Goal: Task Accomplishment & Management: Manage account settings

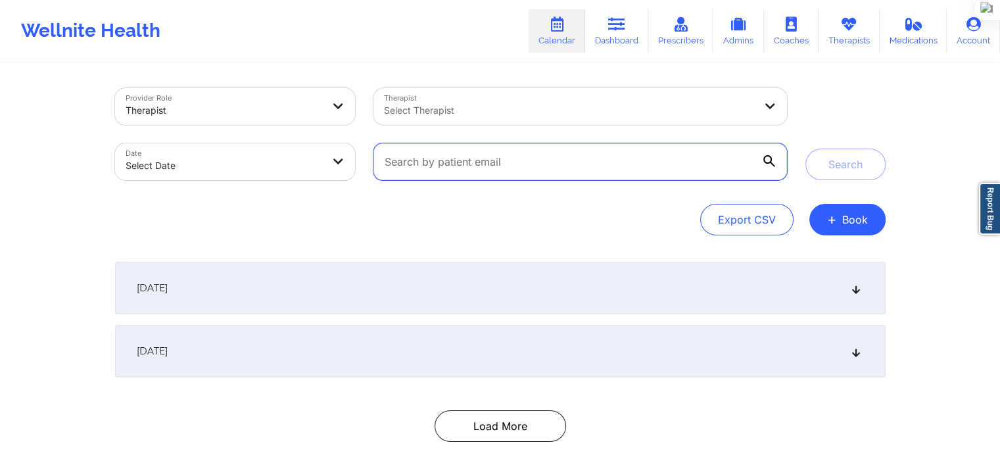
click at [471, 172] on input "text" at bounding box center [579, 161] width 413 height 37
paste input "[EMAIL_ADDRESS][DOMAIN_NAME]"
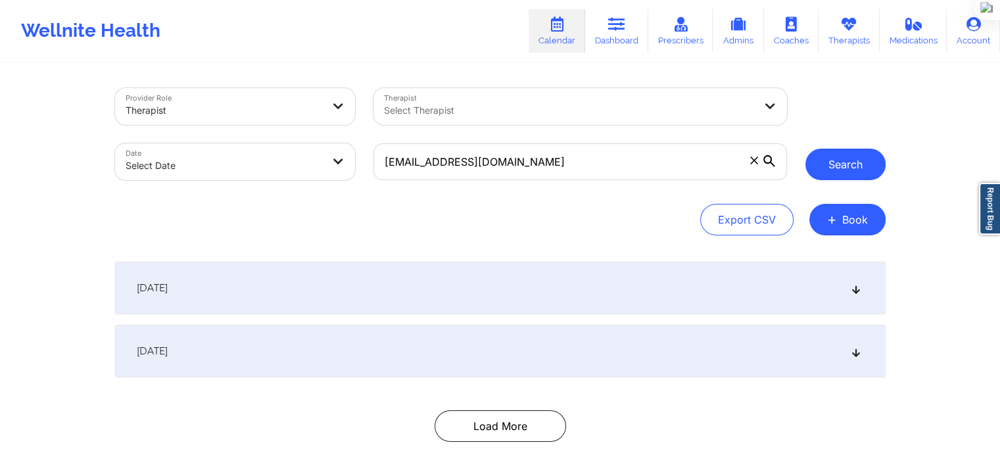
click at [833, 157] on button "Search" at bounding box center [845, 165] width 80 height 32
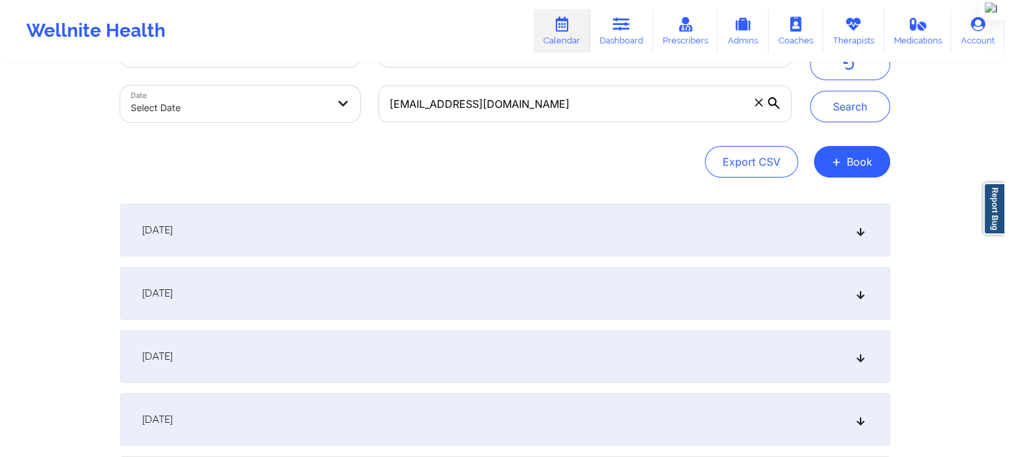
scroll to position [131, 0]
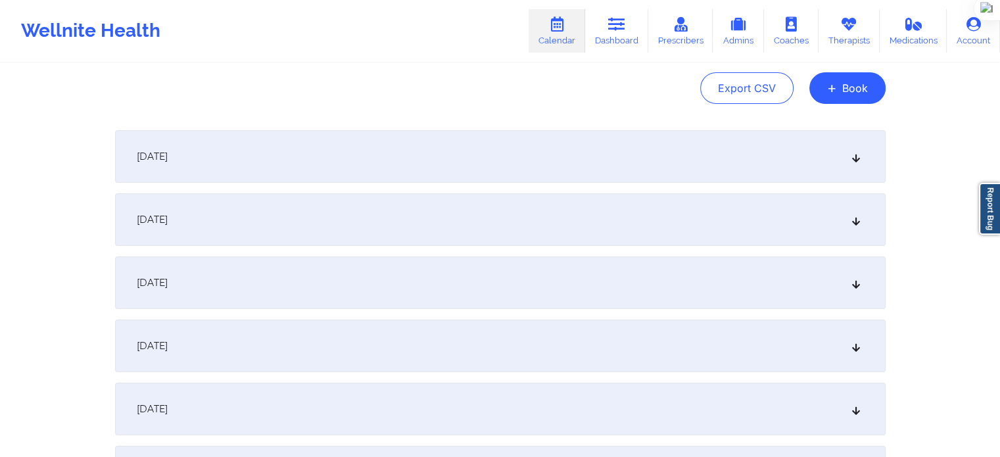
click at [321, 171] on div "[DATE]" at bounding box center [500, 156] width 770 height 53
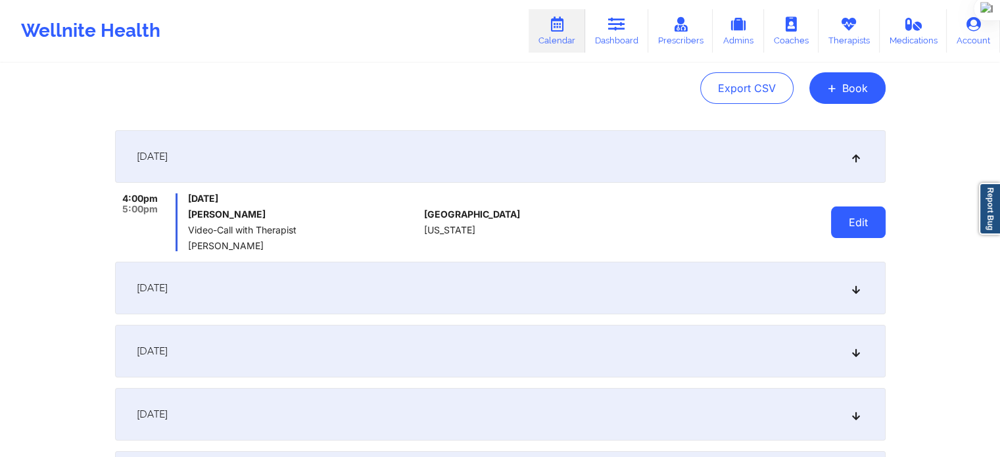
click at [844, 229] on button "Edit" at bounding box center [858, 222] width 55 height 32
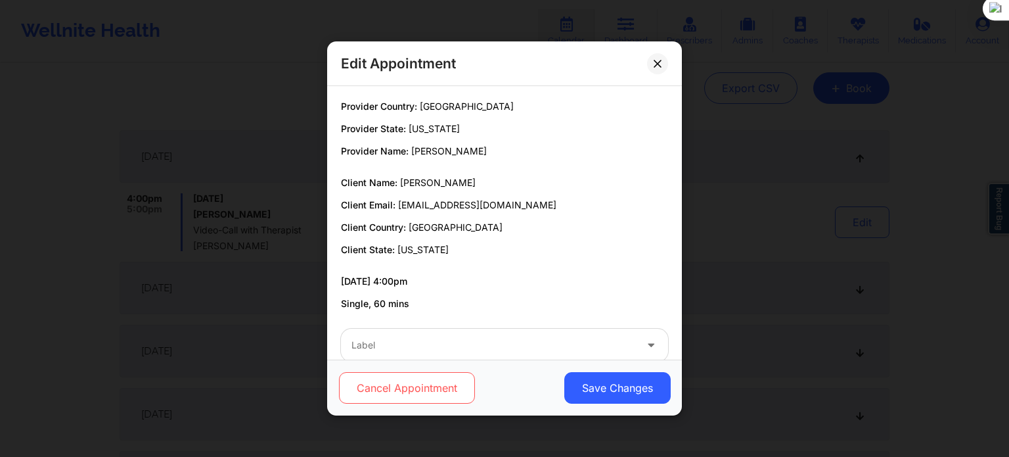
click at [416, 396] on button "Cancel Appointment" at bounding box center [407, 388] width 136 height 32
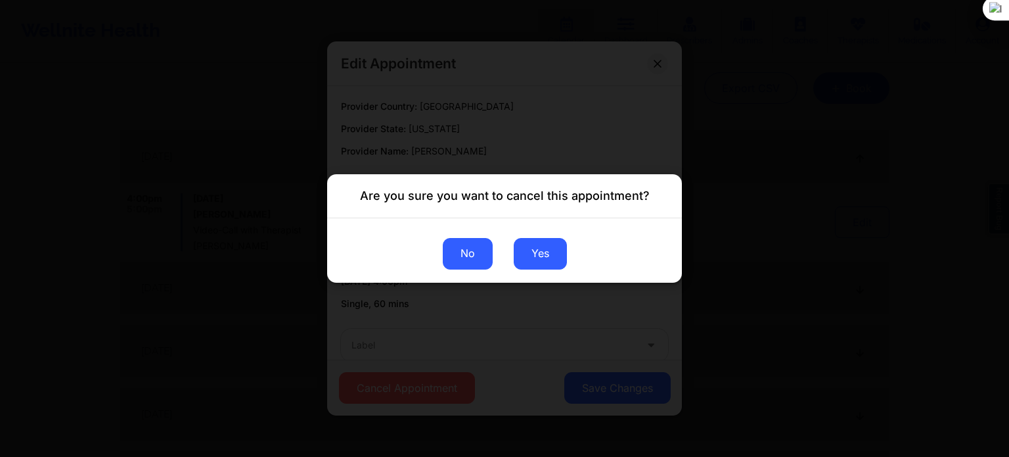
click at [473, 258] on button "No" at bounding box center [468, 254] width 50 height 32
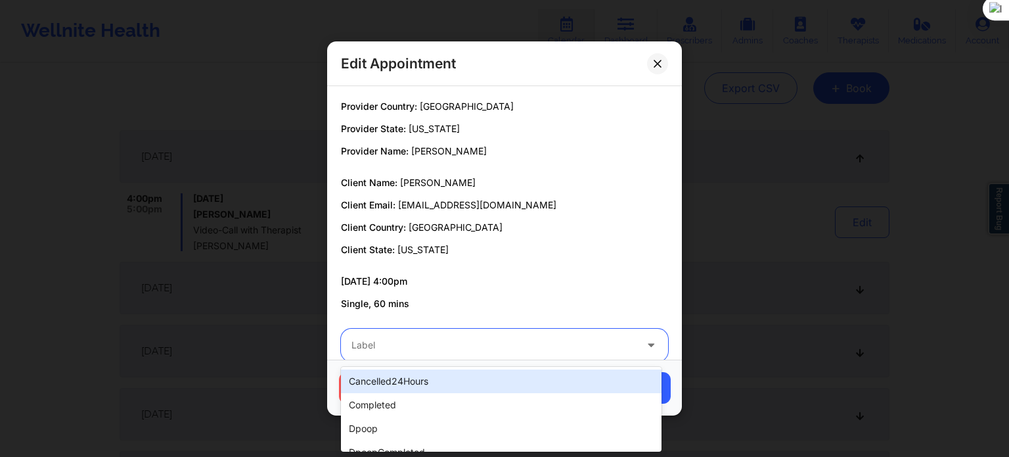
click at [431, 331] on div "Label" at bounding box center [489, 345] width 296 height 33
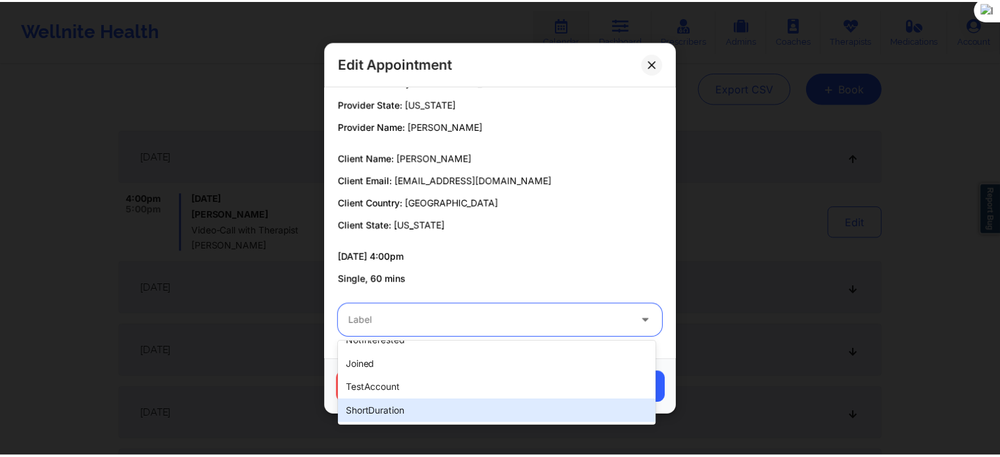
scroll to position [375, 0]
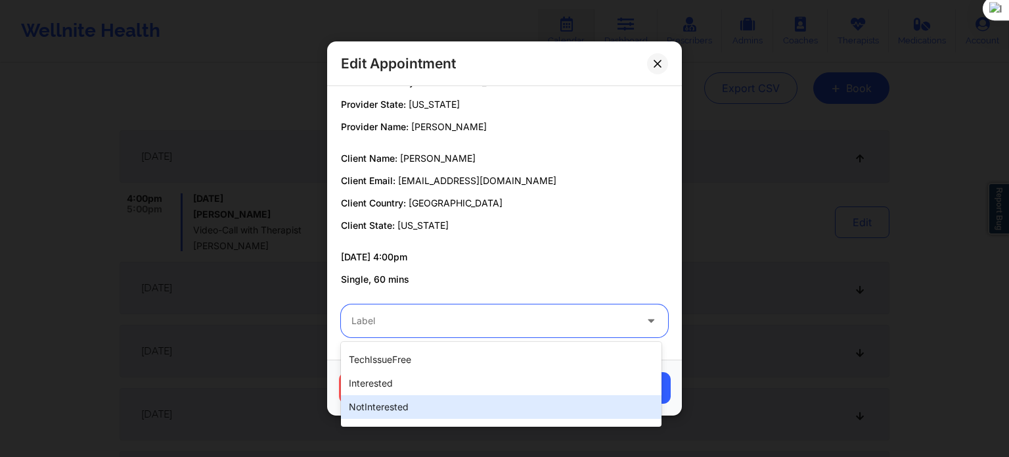
click at [444, 407] on div "notInterested" at bounding box center [501, 407] width 321 height 24
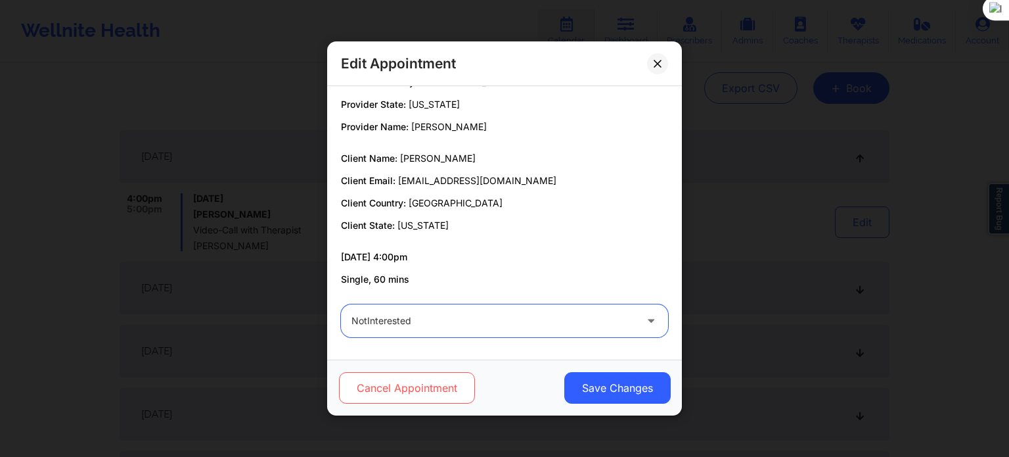
click at [448, 386] on button "Cancel Appointment" at bounding box center [407, 388] width 136 height 32
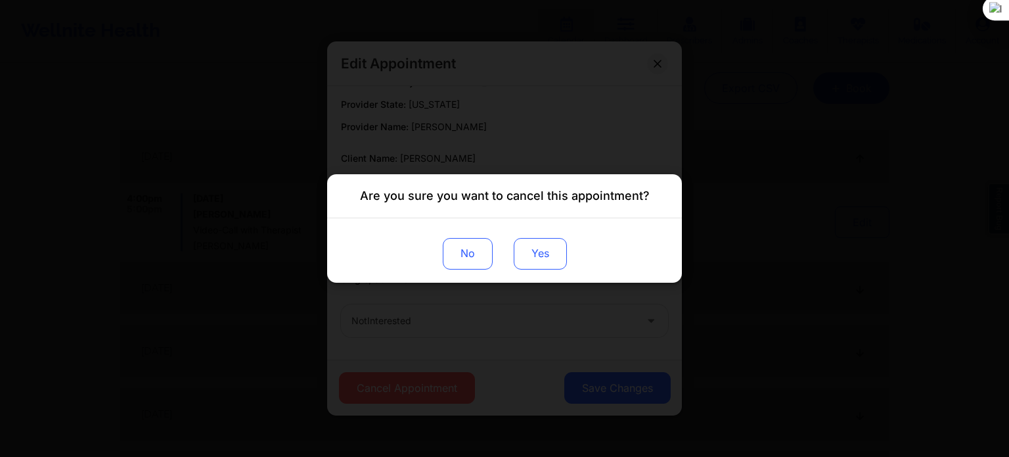
click at [536, 262] on button "Yes" at bounding box center [540, 254] width 53 height 32
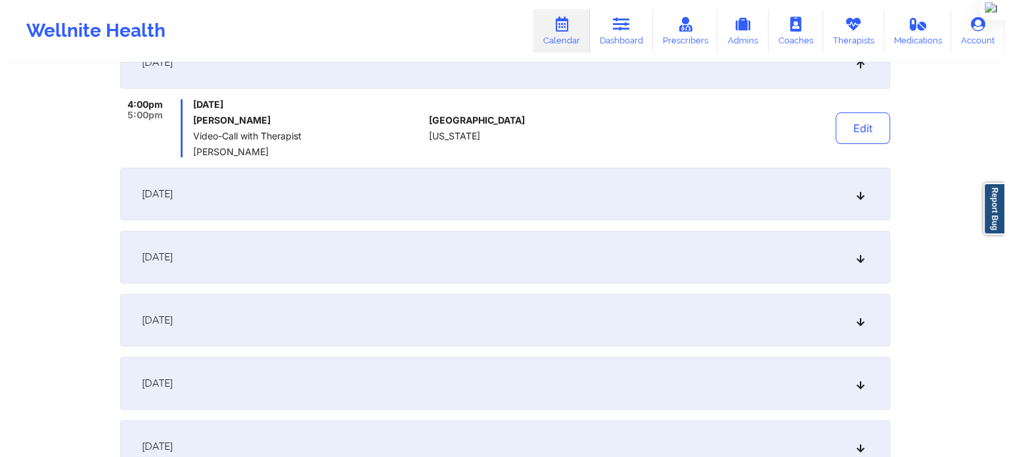
scroll to position [160, 0]
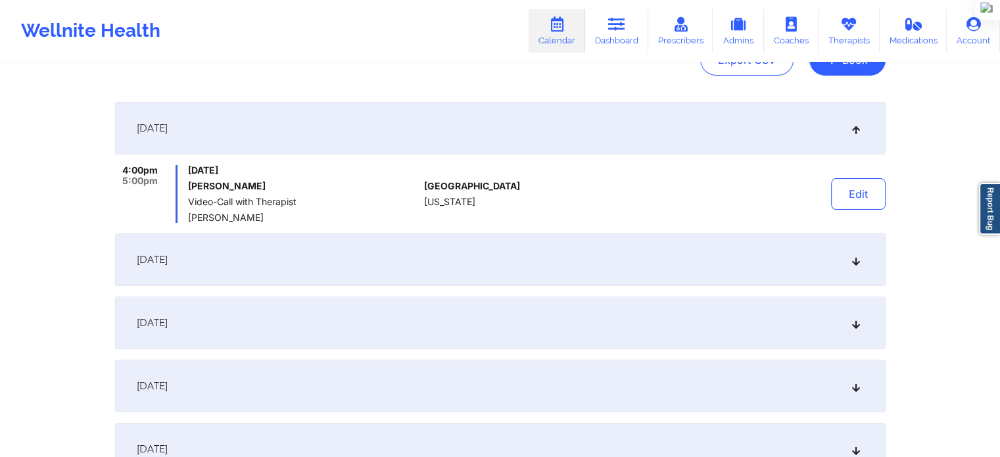
click at [776, 269] on div "[DATE]" at bounding box center [500, 259] width 770 height 53
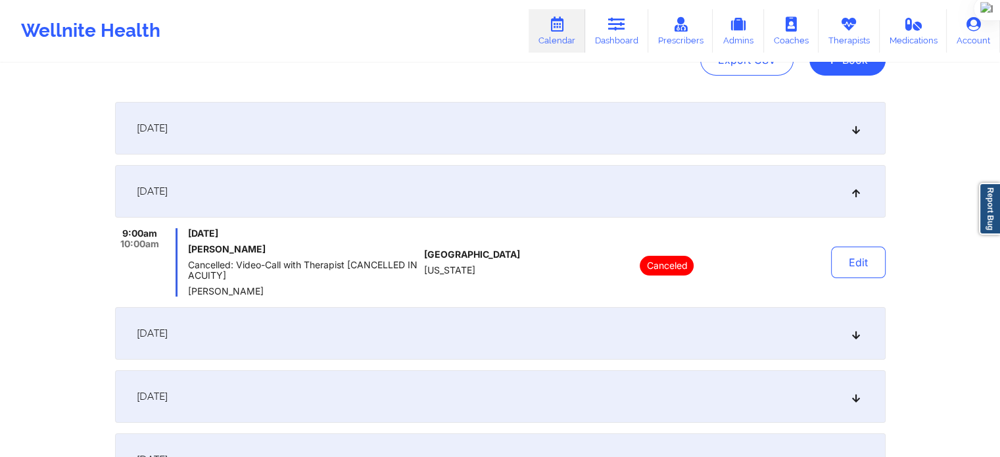
click at [630, 147] on div "[DATE]" at bounding box center [500, 128] width 770 height 53
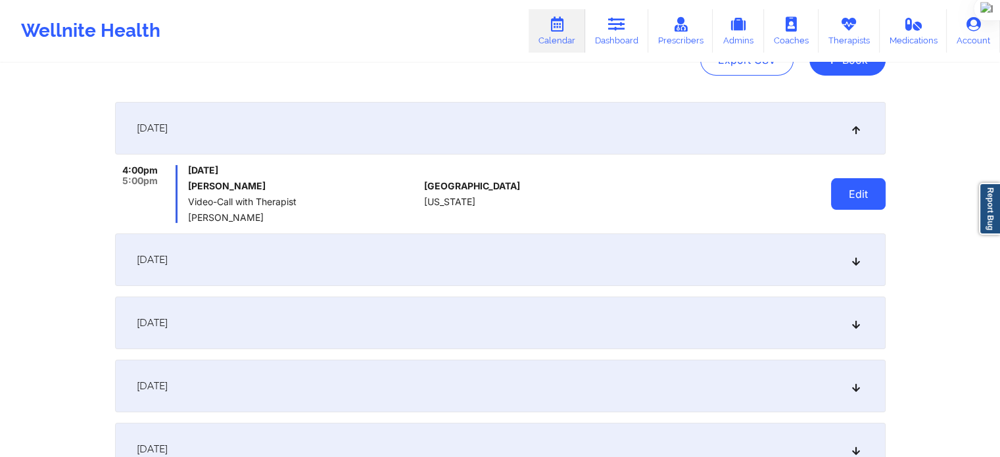
click at [837, 193] on button "Edit" at bounding box center [858, 194] width 55 height 32
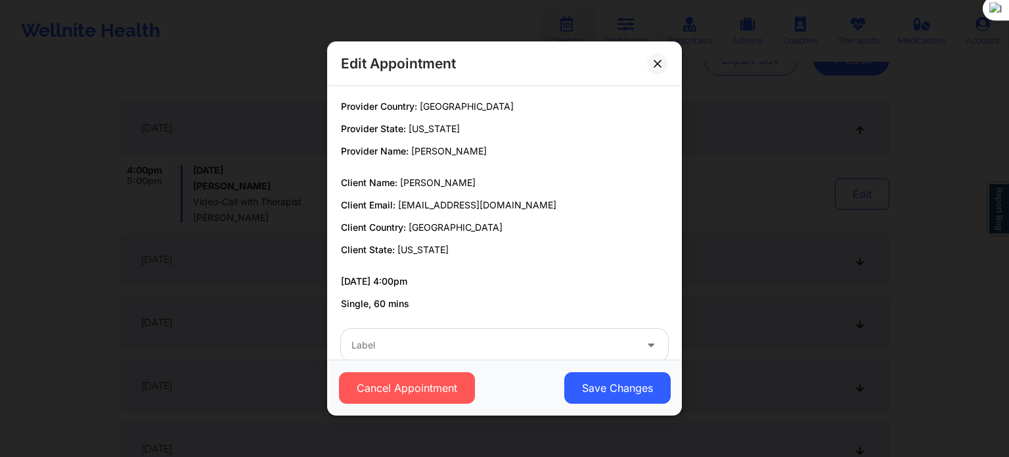
click at [415, 350] on div at bounding box center [494, 345] width 284 height 16
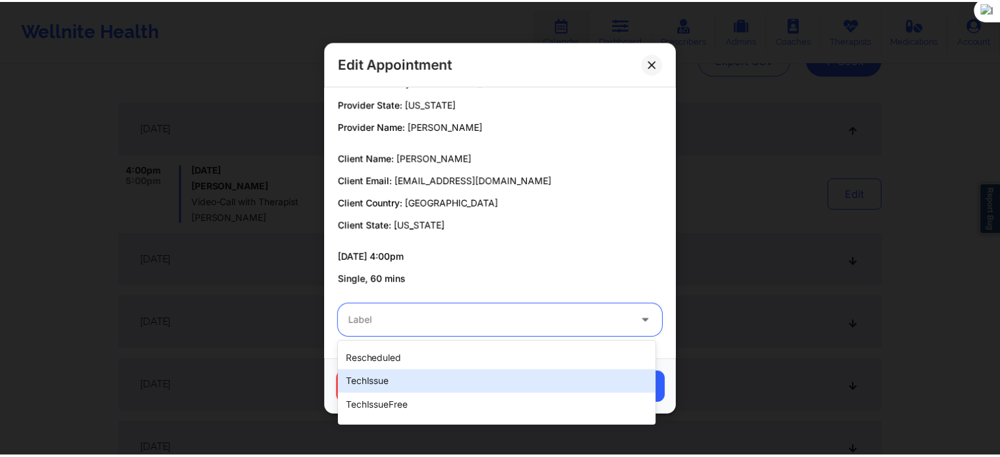
scroll to position [394, 0]
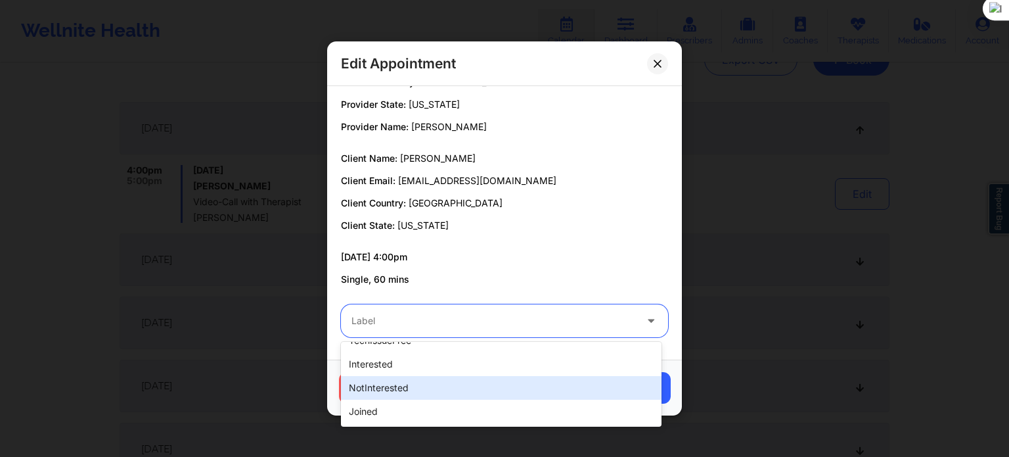
click at [431, 388] on div "notInterested" at bounding box center [501, 388] width 321 height 24
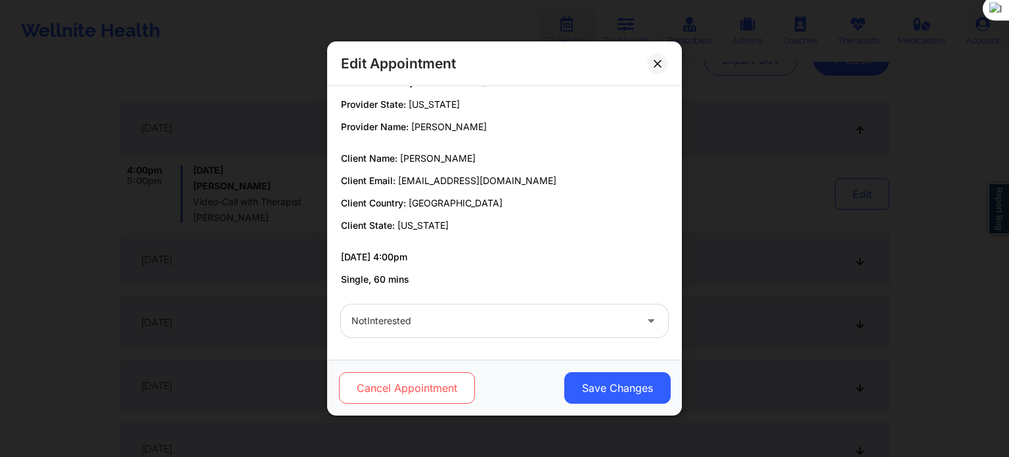
click at [394, 378] on button "Cancel Appointment" at bounding box center [407, 388] width 136 height 32
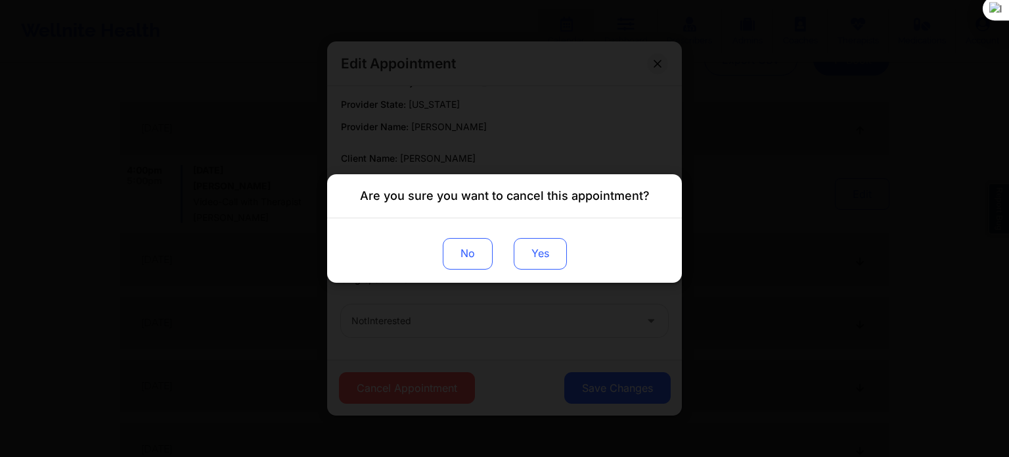
click at [547, 255] on button "Yes" at bounding box center [540, 254] width 53 height 32
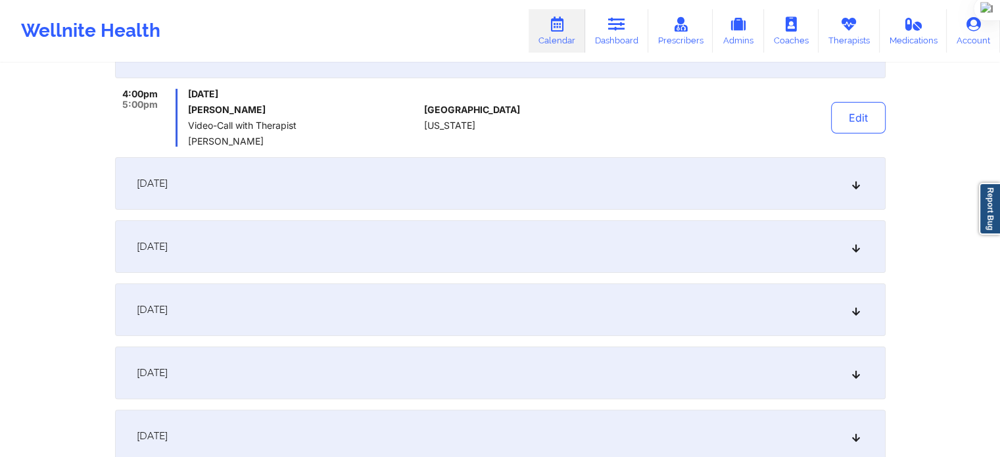
scroll to position [291, 0]
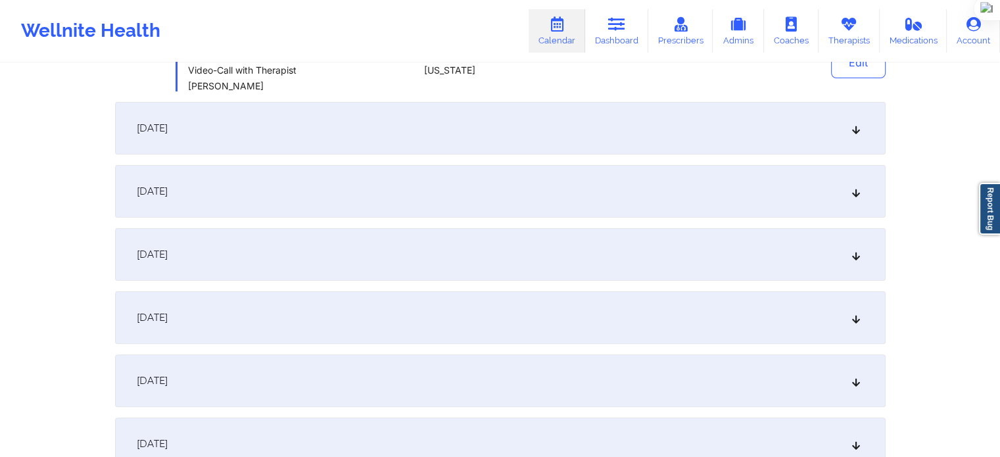
click at [388, 147] on div "[DATE]" at bounding box center [500, 128] width 770 height 53
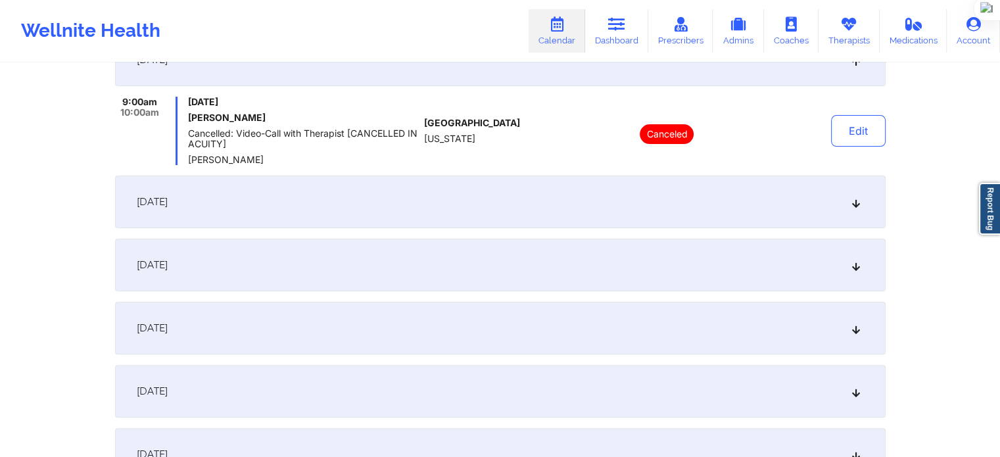
click at [478, 225] on div "[DATE]" at bounding box center [500, 201] width 770 height 53
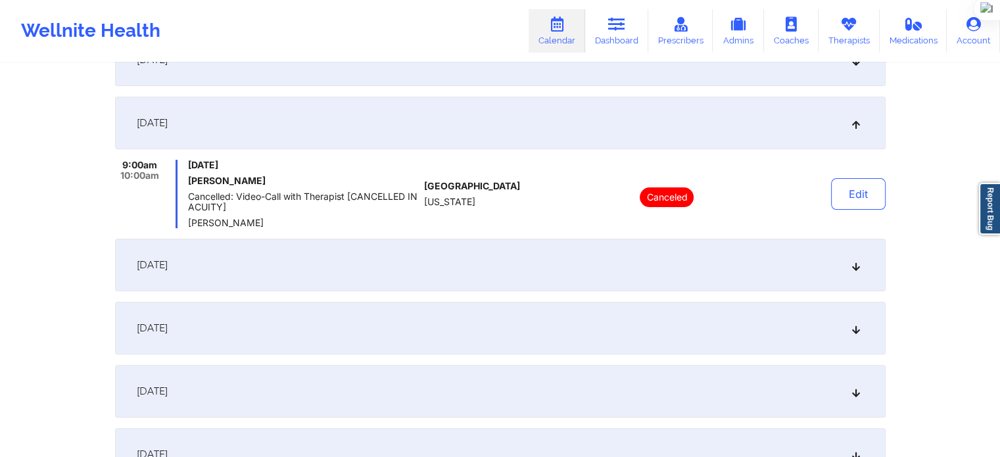
click at [517, 280] on div "[DATE]" at bounding box center [500, 265] width 770 height 53
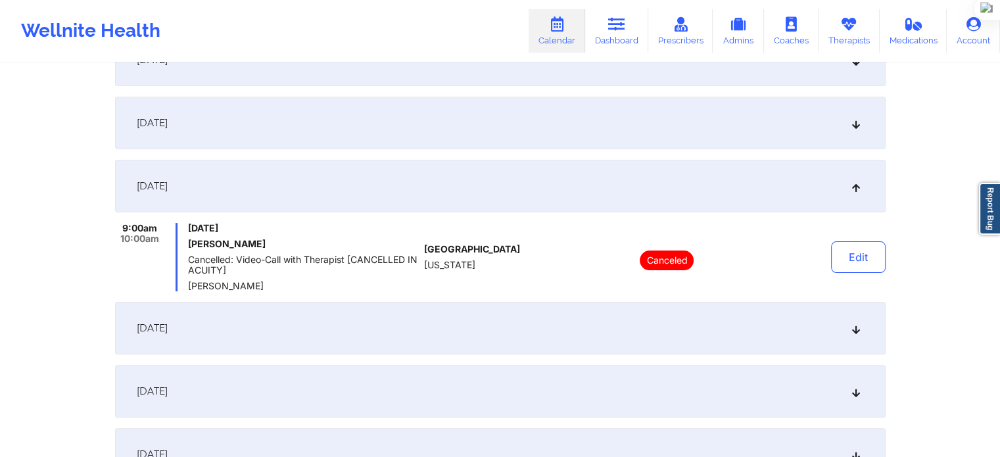
click at [497, 342] on div "[DATE]" at bounding box center [500, 328] width 770 height 53
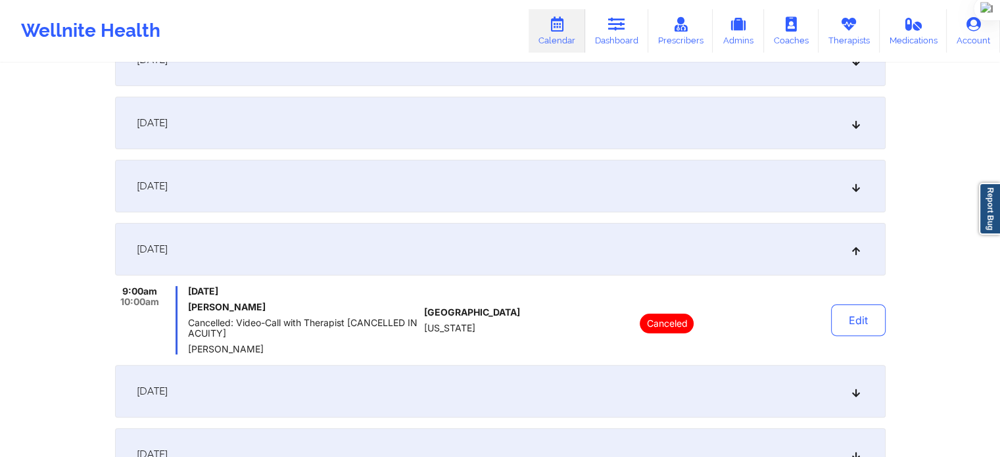
click at [476, 388] on div "[DATE]" at bounding box center [500, 391] width 770 height 53
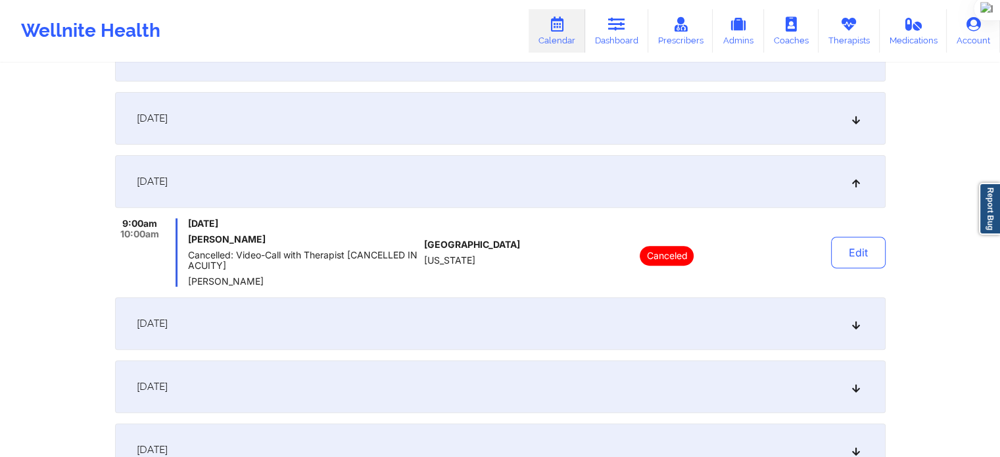
scroll to position [423, 0]
click at [485, 328] on div "[DATE]" at bounding box center [500, 322] width 770 height 53
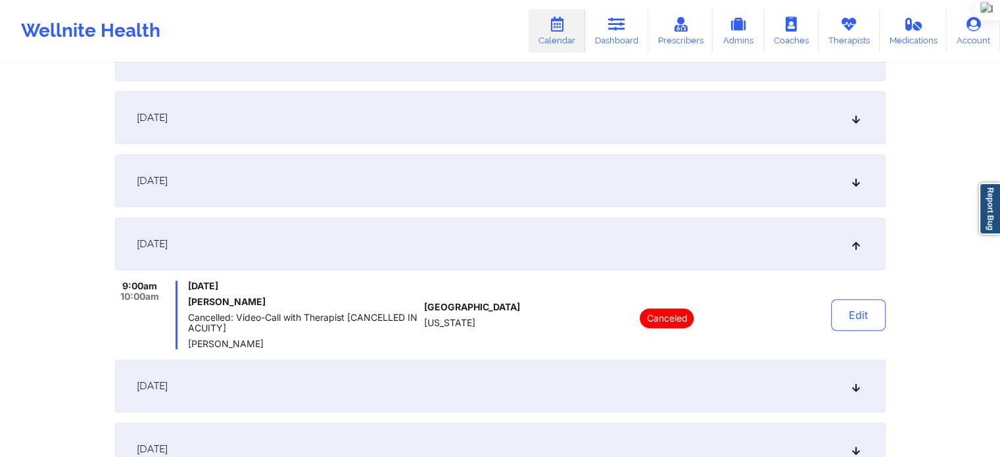
click at [481, 381] on div "[DATE]" at bounding box center [500, 385] width 770 height 53
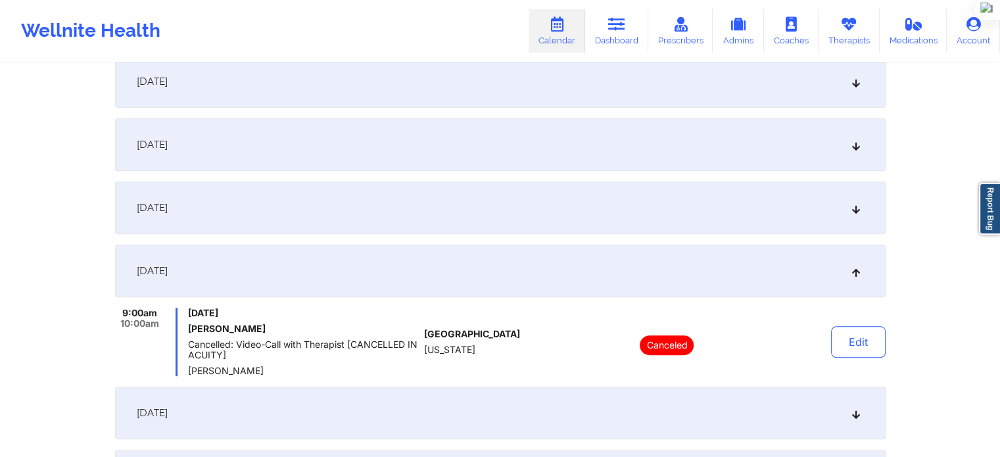
scroll to position [554, 0]
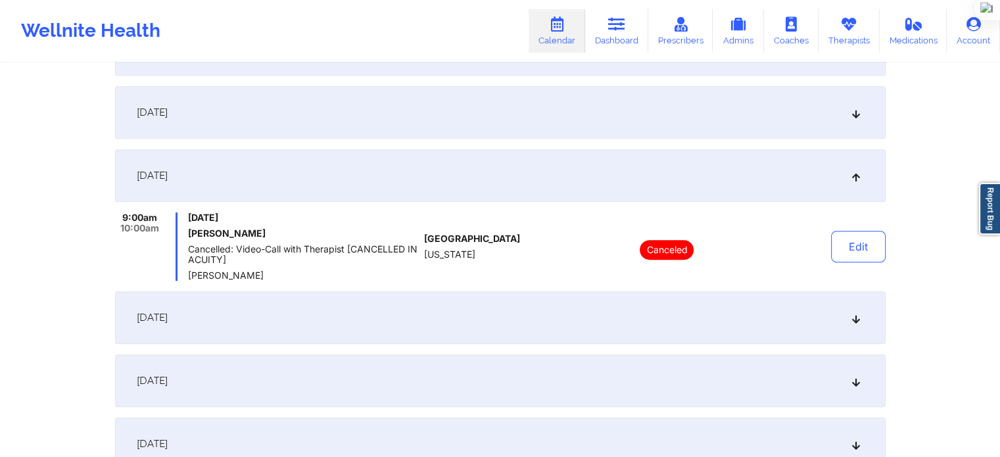
click at [490, 325] on div "[DATE]" at bounding box center [500, 317] width 770 height 53
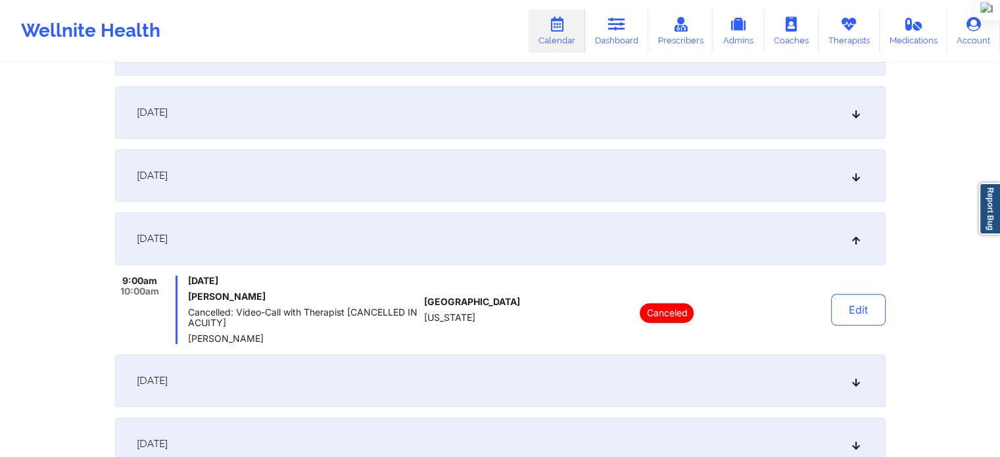
click at [481, 367] on div "[DATE]" at bounding box center [500, 380] width 770 height 53
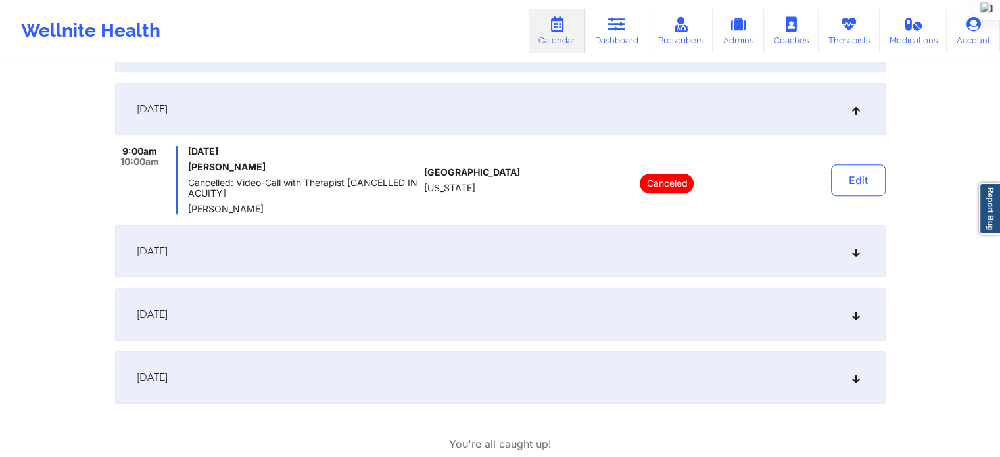
scroll to position [751, 0]
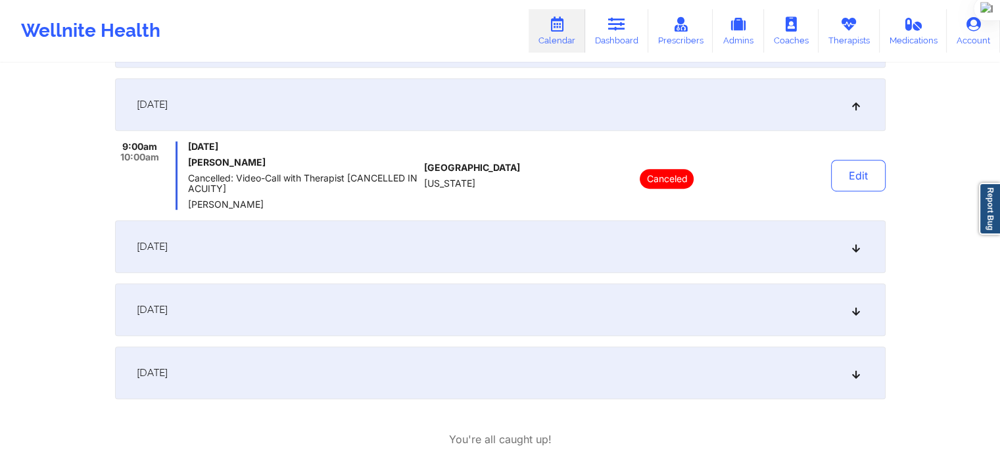
click at [504, 250] on div "[DATE]" at bounding box center [500, 246] width 770 height 53
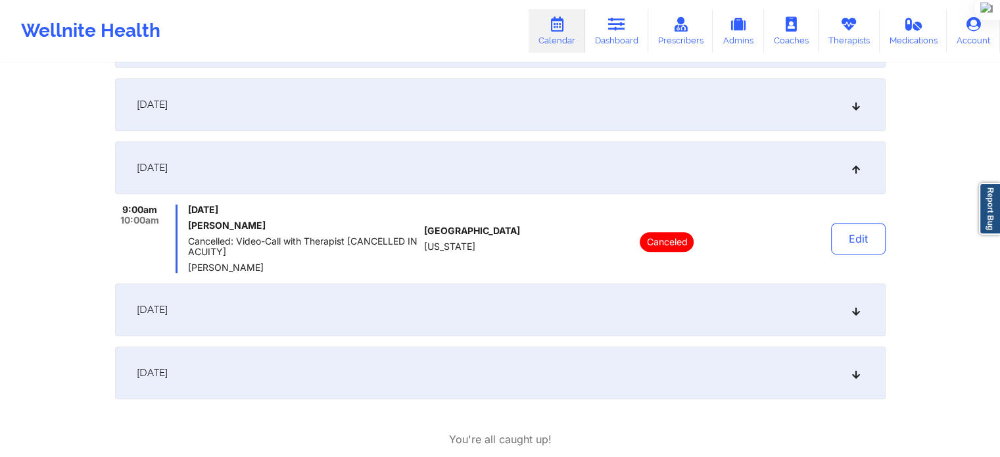
click at [509, 333] on div "[DATE]" at bounding box center [500, 309] width 770 height 53
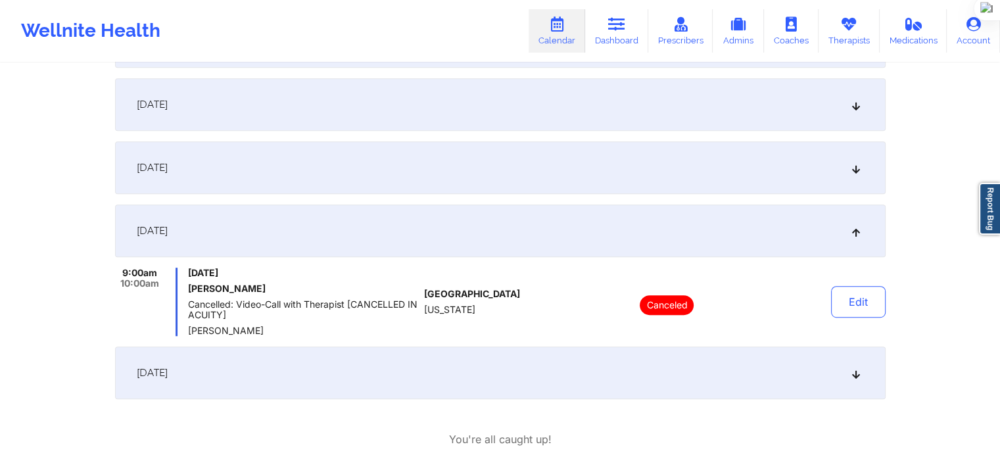
click at [511, 371] on div "[DATE]" at bounding box center [500, 372] width 770 height 53
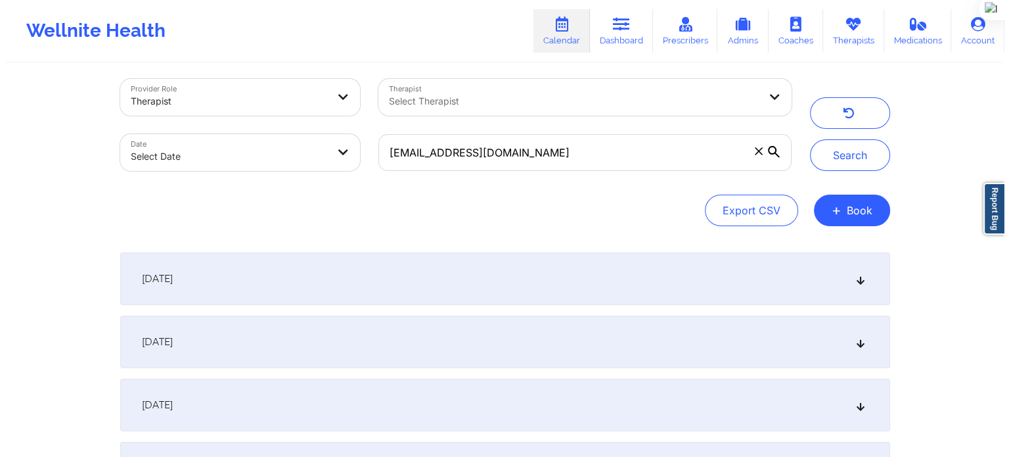
scroll to position [0, 0]
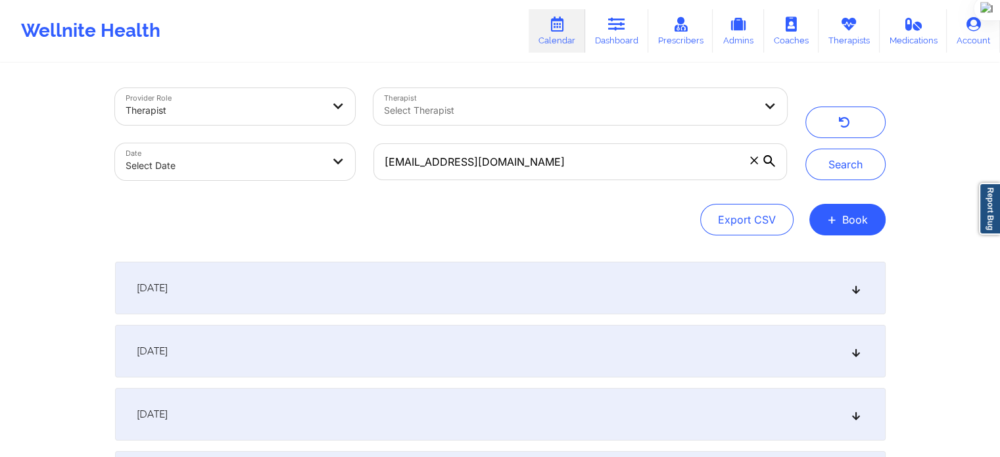
click at [619, 312] on div "[DATE]" at bounding box center [500, 288] width 770 height 53
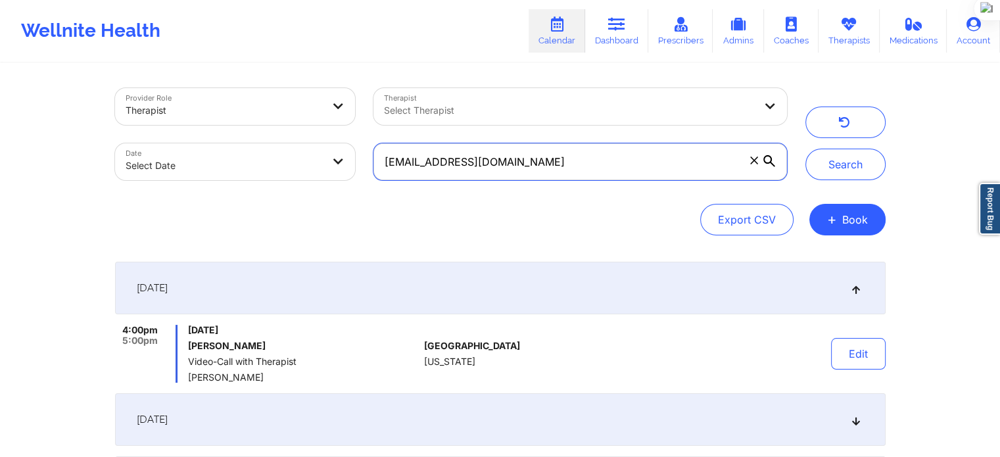
drag, startPoint x: 543, startPoint y: 175, endPoint x: 308, endPoint y: 164, distance: 235.5
click at [308, 164] on div "Provider Role Therapist Therapist Select Therapist Date Select Date [EMAIL_ADDR…" at bounding box center [451, 134] width 690 height 110
paste input "[EMAIL_ADDRESS][DOMAIN_NAME]"
type input "[EMAIL_ADDRESS][DOMAIN_NAME]"
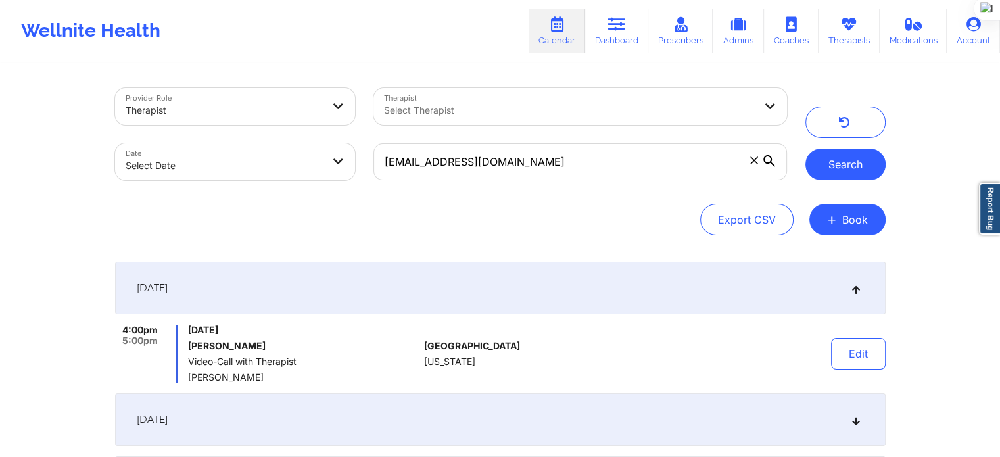
click at [842, 160] on button "Search" at bounding box center [845, 165] width 80 height 32
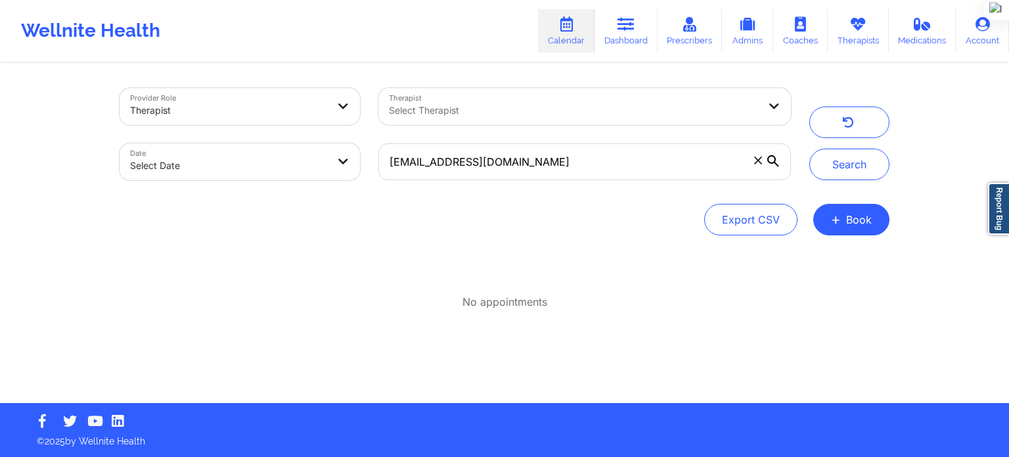
click at [481, 112] on div at bounding box center [574, 111] width 370 height 16
click at [240, 328] on div "Provider Role Therapist Therapist Select Therapist Date Select Date [EMAIL_ADDR…" at bounding box center [504, 233] width 789 height 338
click at [564, 173] on input "[EMAIL_ADDRESS][DOMAIN_NAME]" at bounding box center [585, 161] width 413 height 37
click at [775, 165] on icon at bounding box center [774, 161] width 12 height 12
click at [775, 165] on input "[EMAIL_ADDRESS][DOMAIN_NAME]" at bounding box center [585, 161] width 413 height 37
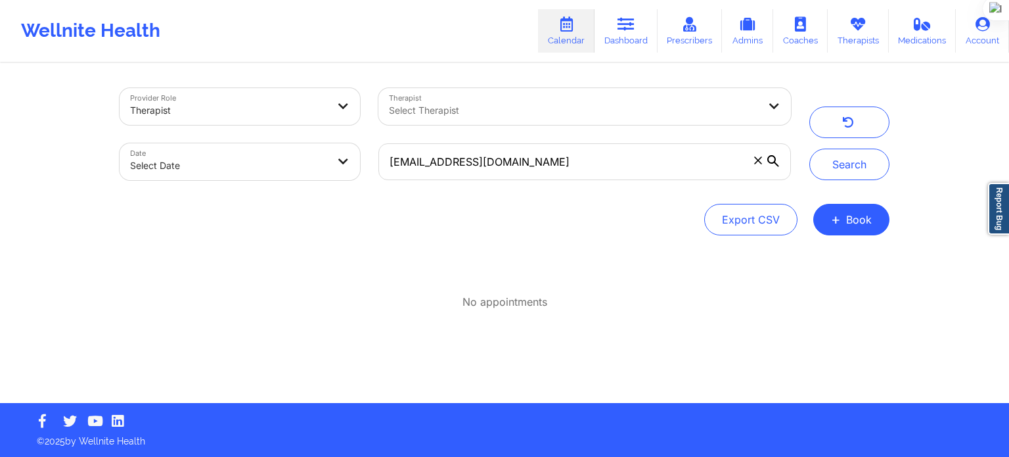
click at [758, 162] on icon at bounding box center [758, 160] width 8 height 8
click at [758, 162] on input "[EMAIL_ADDRESS][DOMAIN_NAME]" at bounding box center [585, 161] width 413 height 37
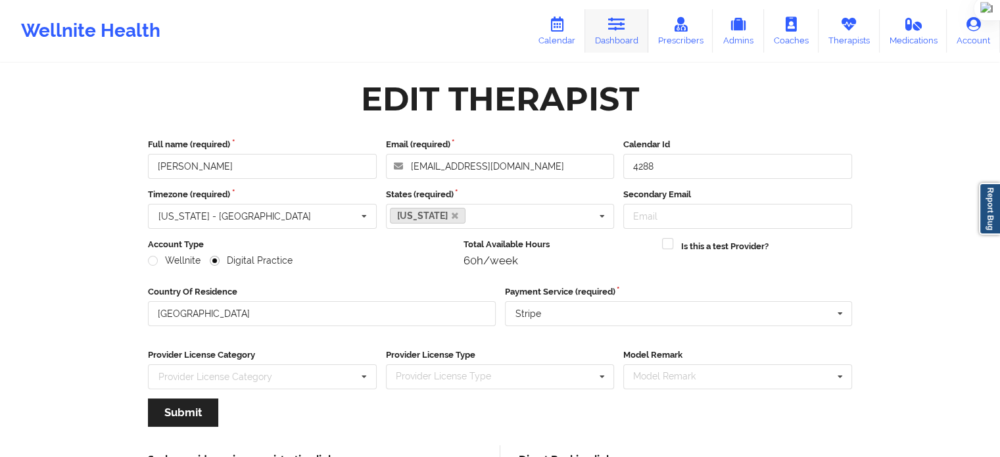
click at [610, 30] on icon at bounding box center [616, 24] width 17 height 14
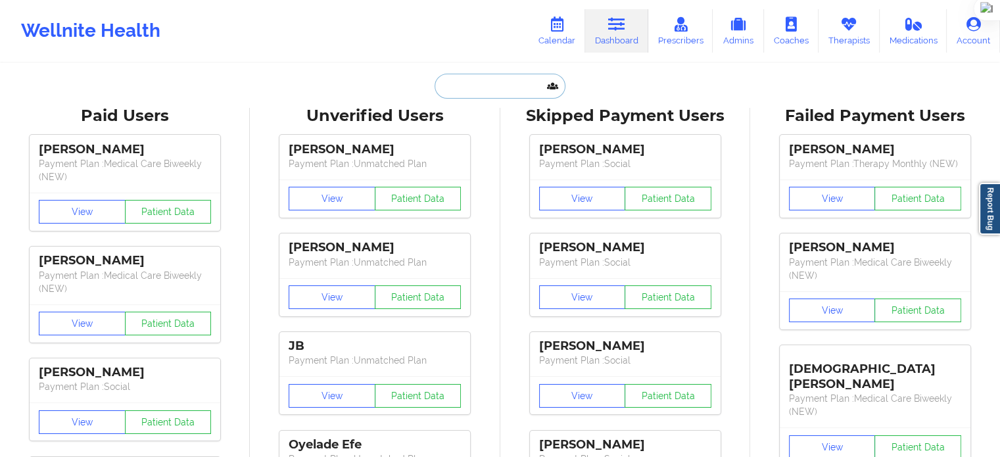
click at [458, 89] on input "text" at bounding box center [499, 86] width 130 height 25
paste input "(772) 971-2824"
type input "(772) 971-2824"
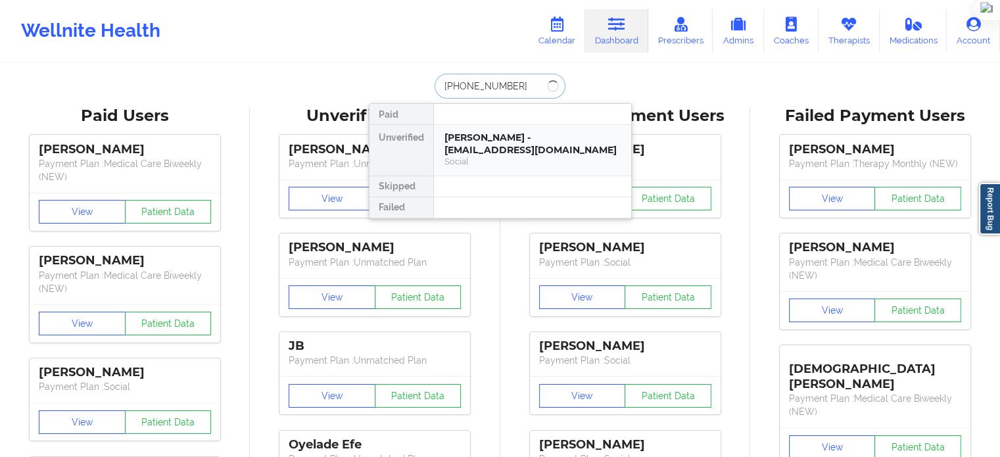
click at [505, 135] on div "Lucas R Hunter - hlucas810@gmail.com" at bounding box center [532, 143] width 176 height 24
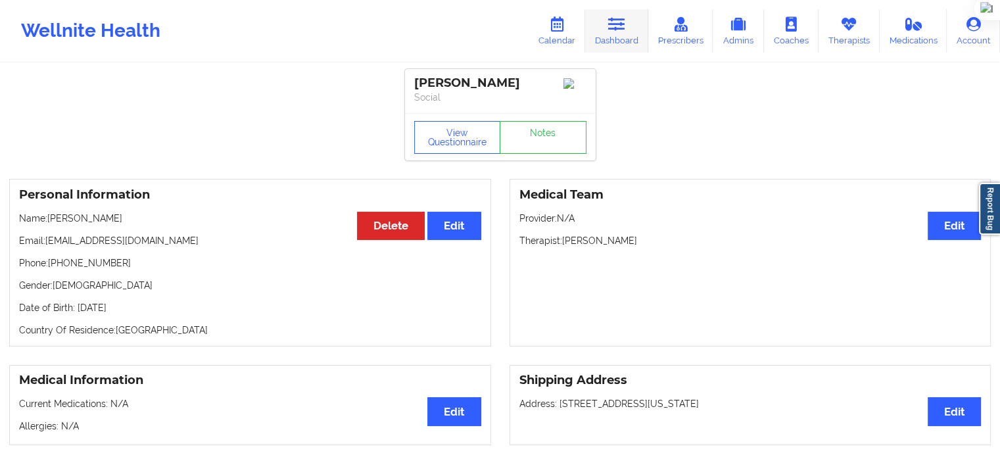
click at [616, 23] on icon at bounding box center [616, 24] width 17 height 14
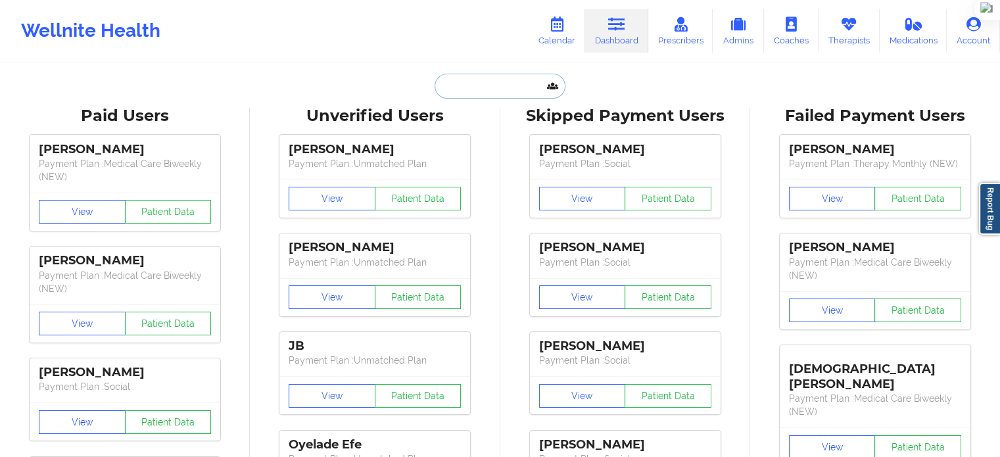
click at [486, 84] on input "text" at bounding box center [499, 86] width 130 height 25
paste input "(772) 971-2824"
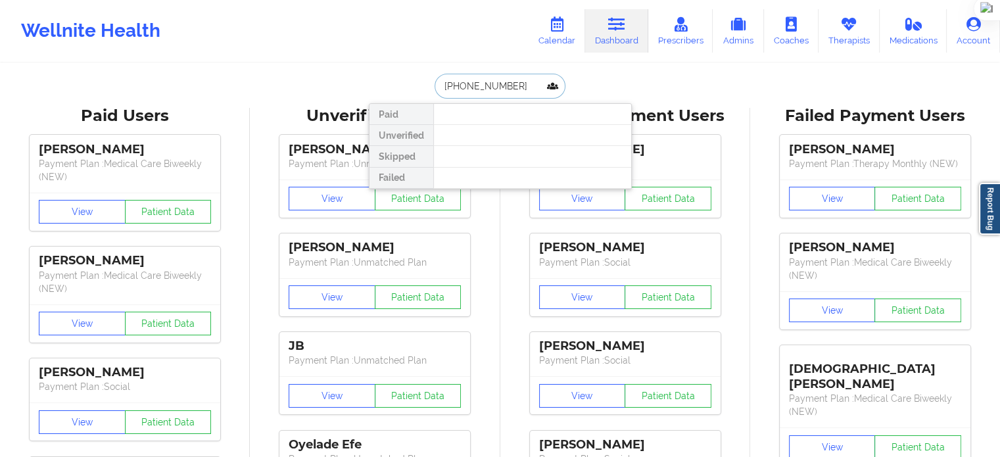
drag, startPoint x: 512, startPoint y: 87, endPoint x: 232, endPoint y: 88, distance: 280.0
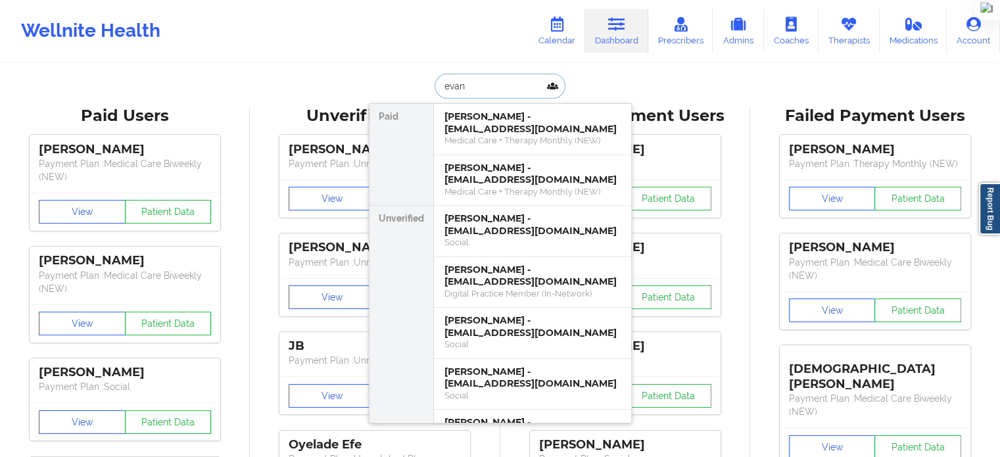
type input "evan P"
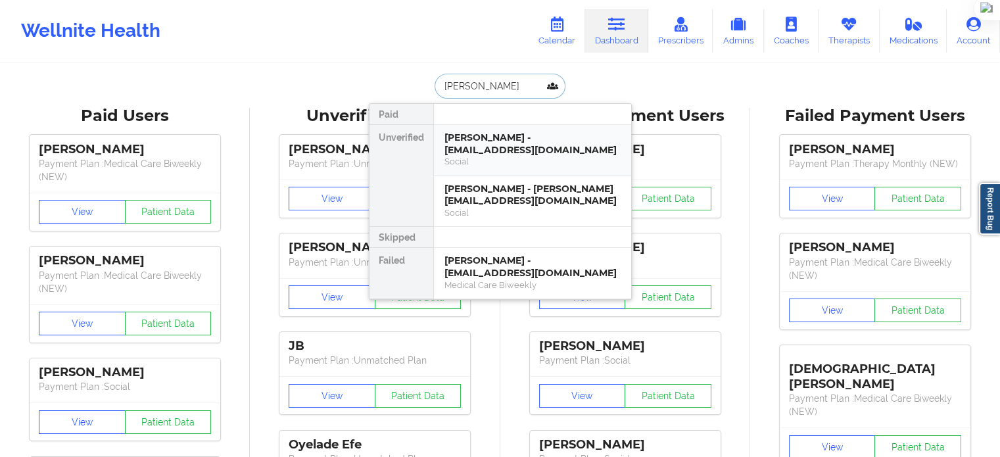
click at [505, 149] on div "Evan Pereira - kcnunez91@outlook.com" at bounding box center [532, 143] width 176 height 24
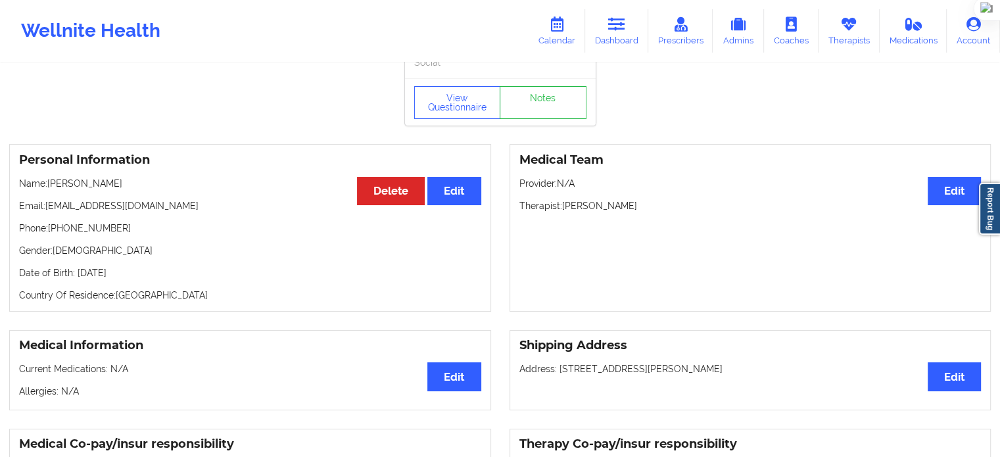
scroll to position [66, 0]
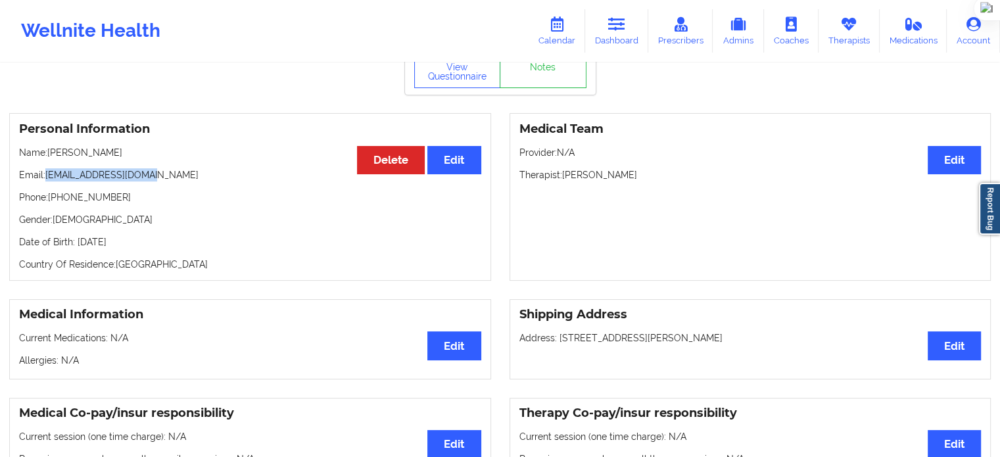
drag, startPoint x: 160, startPoint y: 178, endPoint x: 45, endPoint y: 178, distance: 115.0
click at [45, 178] on p "Email: kcnunez91@outlook.com" at bounding box center [250, 174] width 462 height 13
copy p "[EMAIL_ADDRESS][DOMAIN_NAME]"
click at [568, 44] on link "Calendar" at bounding box center [556, 30] width 57 height 43
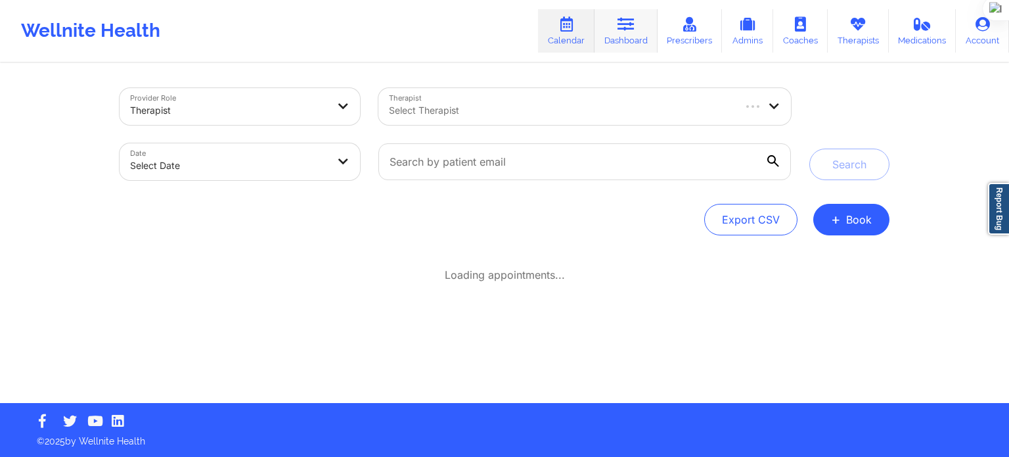
click at [624, 28] on icon at bounding box center [626, 24] width 17 height 14
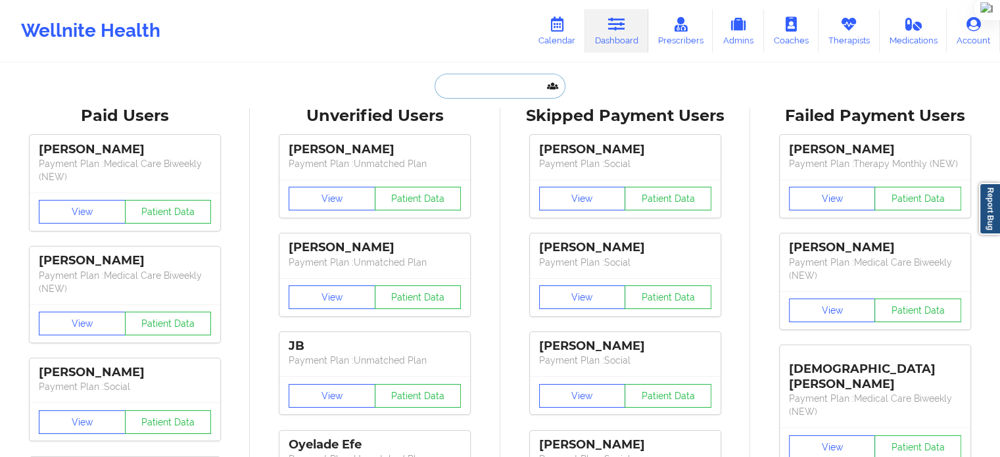
click at [492, 83] on input "text" at bounding box center [499, 86] width 130 height 25
paste input "VERNEDA BURNSIDE"
type input "VERNEDA BURNSIDE"
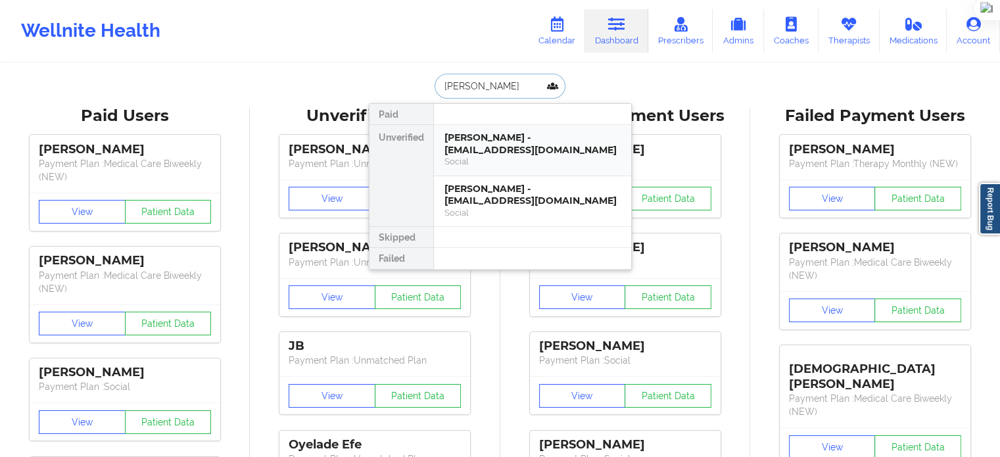
click at [501, 146] on div "Verneda Burnside - nogamesplayed69@gmail.com" at bounding box center [532, 143] width 176 height 24
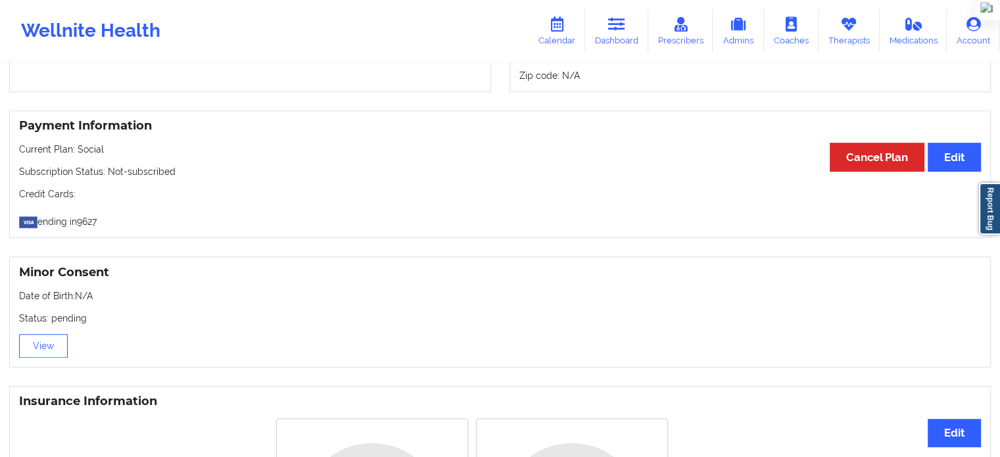
scroll to position [394, 0]
